Goal: Task Accomplishment & Management: Check status

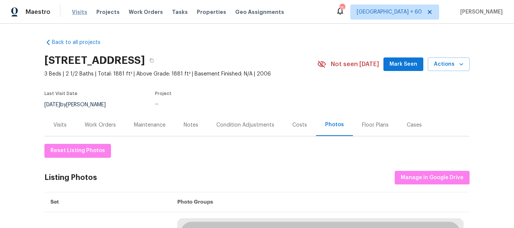
click at [78, 15] on span "Visits" at bounding box center [79, 12] width 15 height 8
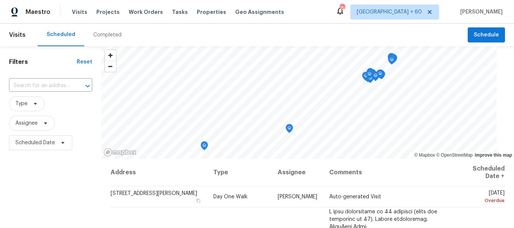
click at [103, 34] on div "Completed" at bounding box center [107, 35] width 28 height 8
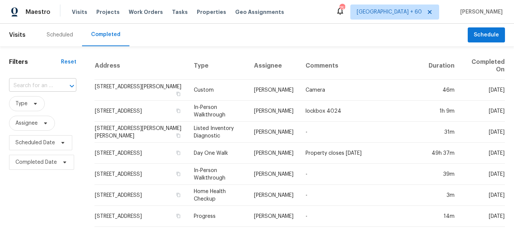
click at [45, 85] on input "text" at bounding box center [32, 86] width 46 height 12
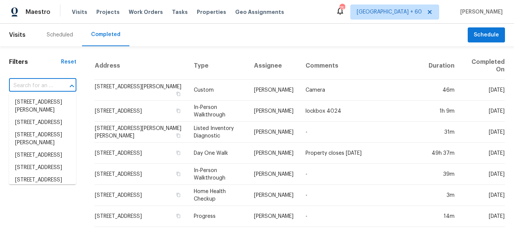
paste input "[STREET_ADDRESS]"
type input "[STREET_ADDRESS]"
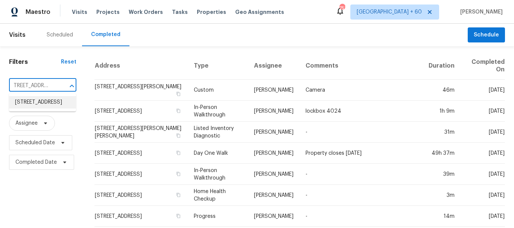
click at [56, 105] on li "[STREET_ADDRESS]" at bounding box center [42, 102] width 67 height 12
